Goal: Information Seeking & Learning: Check status

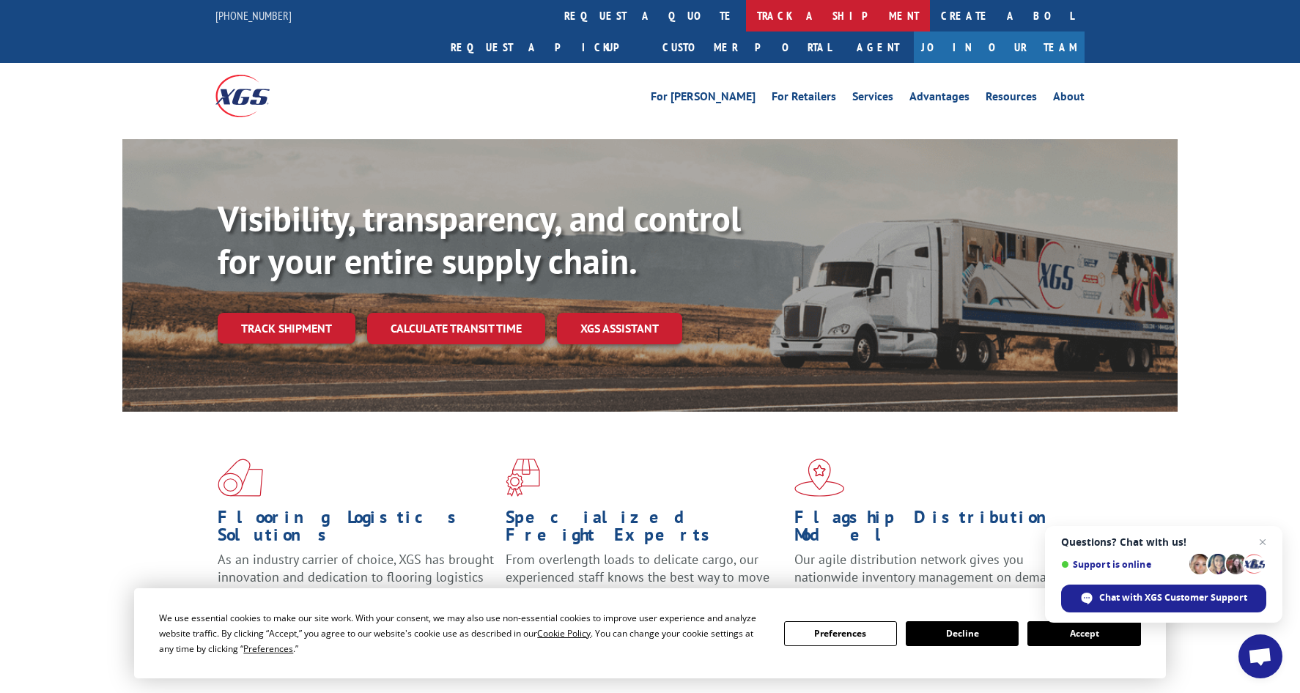
click at [746, 15] on link "track a shipment" at bounding box center [838, 16] width 184 height 32
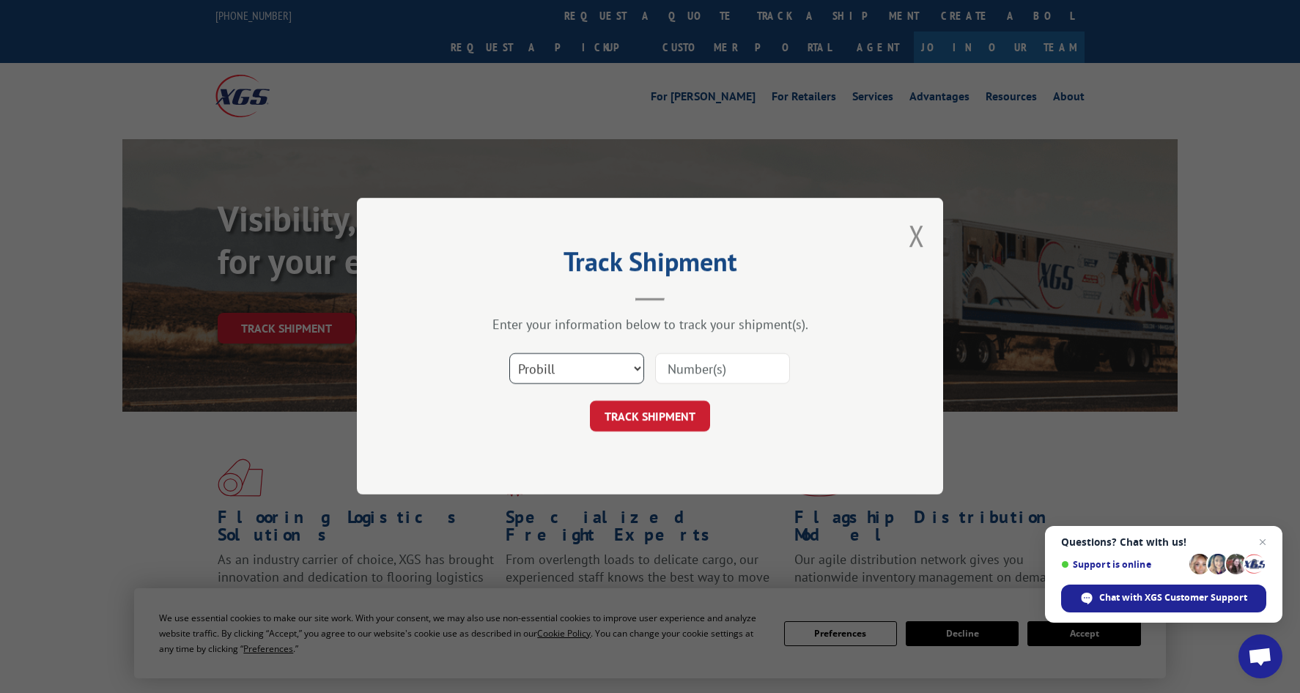
click at [635, 365] on select "Select category... Probill BOL PO" at bounding box center [576, 369] width 135 height 31
select select "bol"
click at [509, 354] on select "Select category... Probill BOL PO" at bounding box center [576, 369] width 135 height 31
click at [705, 369] on input at bounding box center [722, 369] width 135 height 31
paste input "7080170"
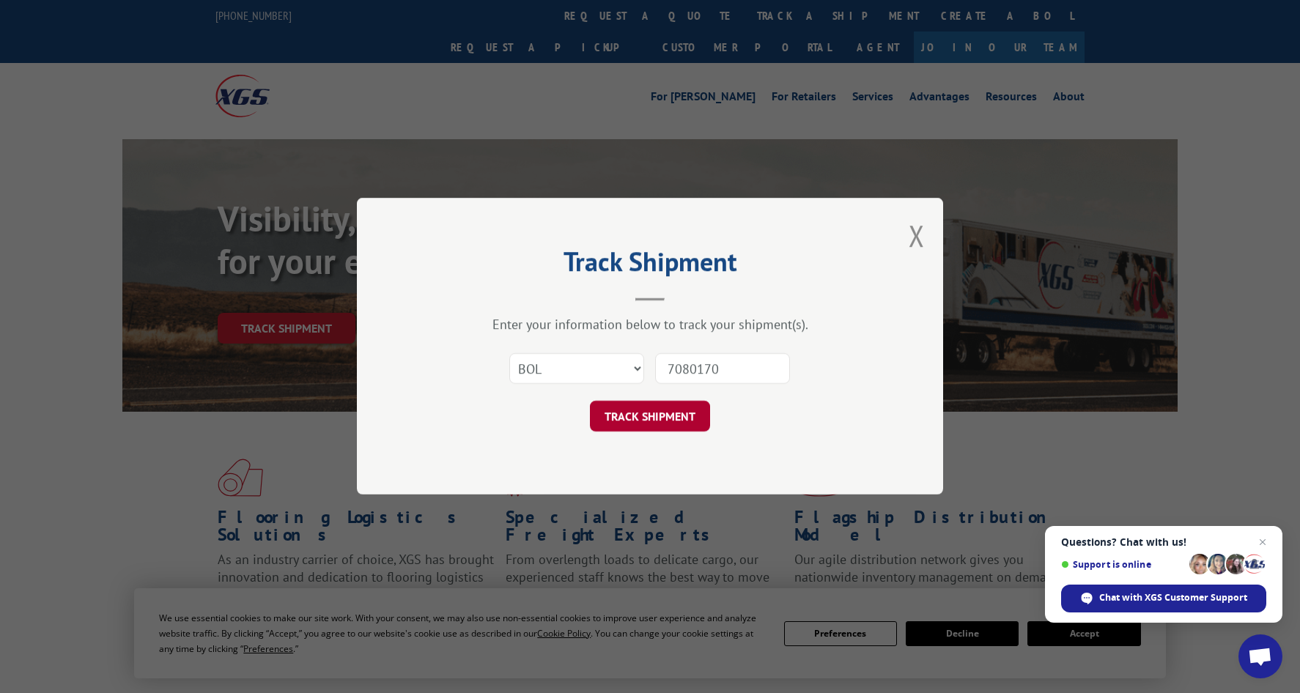
type input "7080170"
click at [666, 415] on button "TRACK SHIPMENT" at bounding box center [650, 417] width 120 height 31
